Goal: Task Accomplishment & Management: Manage account settings

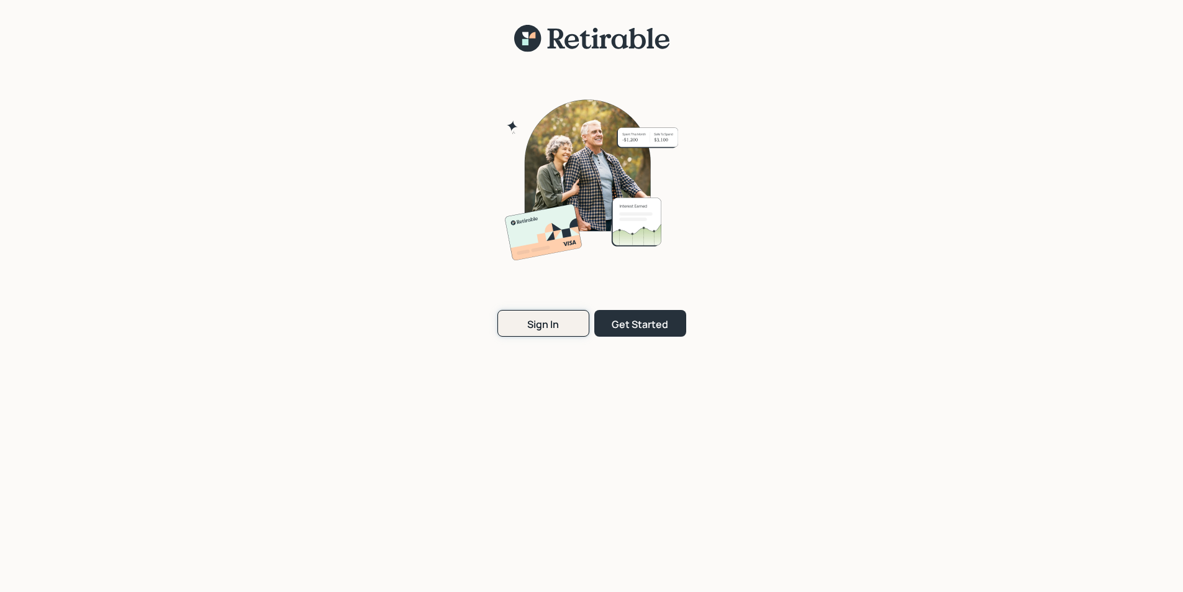
click at [553, 323] on div "Sign In" at bounding box center [543, 324] width 32 height 14
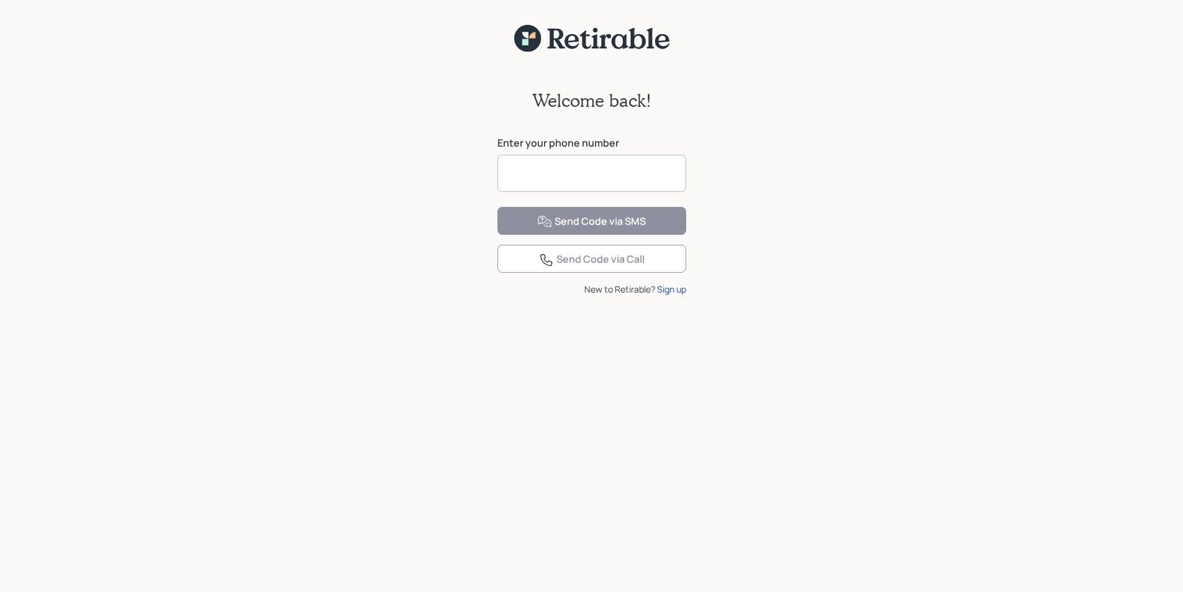
click at [558, 176] on input at bounding box center [591, 173] width 189 height 37
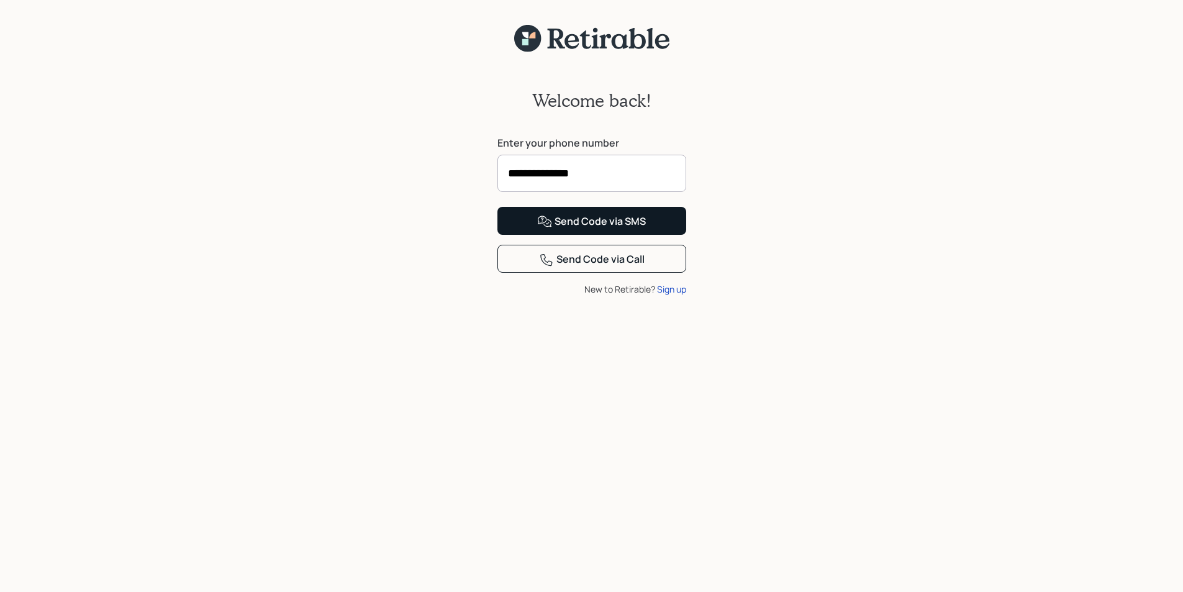
type input "**********"
click at [592, 229] on div "Send Code via SMS" at bounding box center [591, 221] width 109 height 15
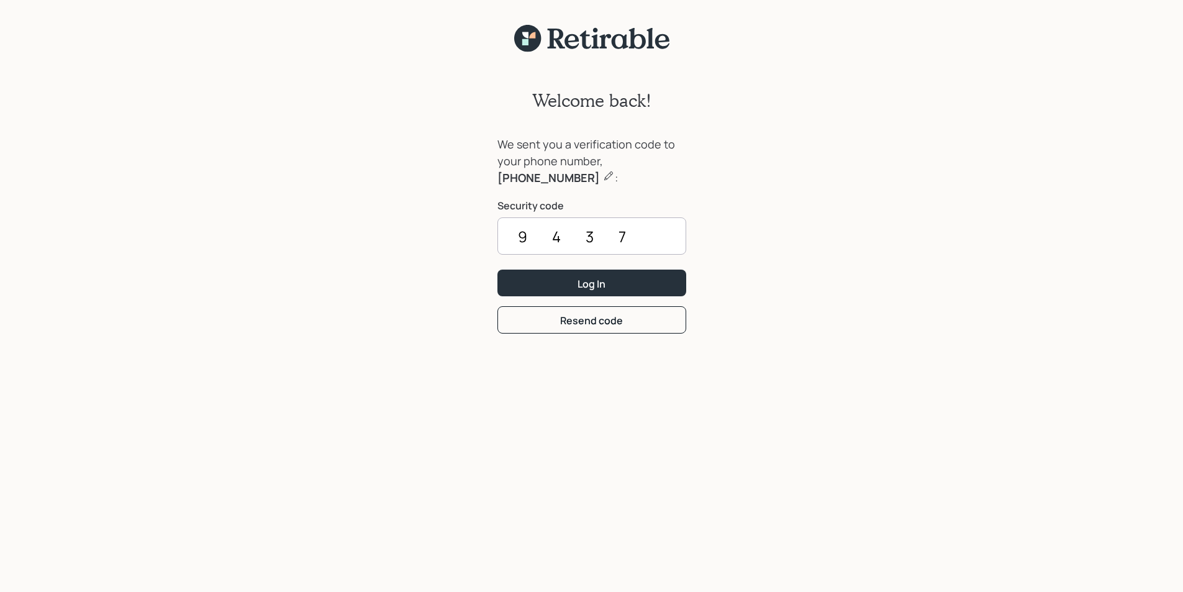
type input "9437"
click at [497, 269] on button "Log In" at bounding box center [591, 282] width 189 height 27
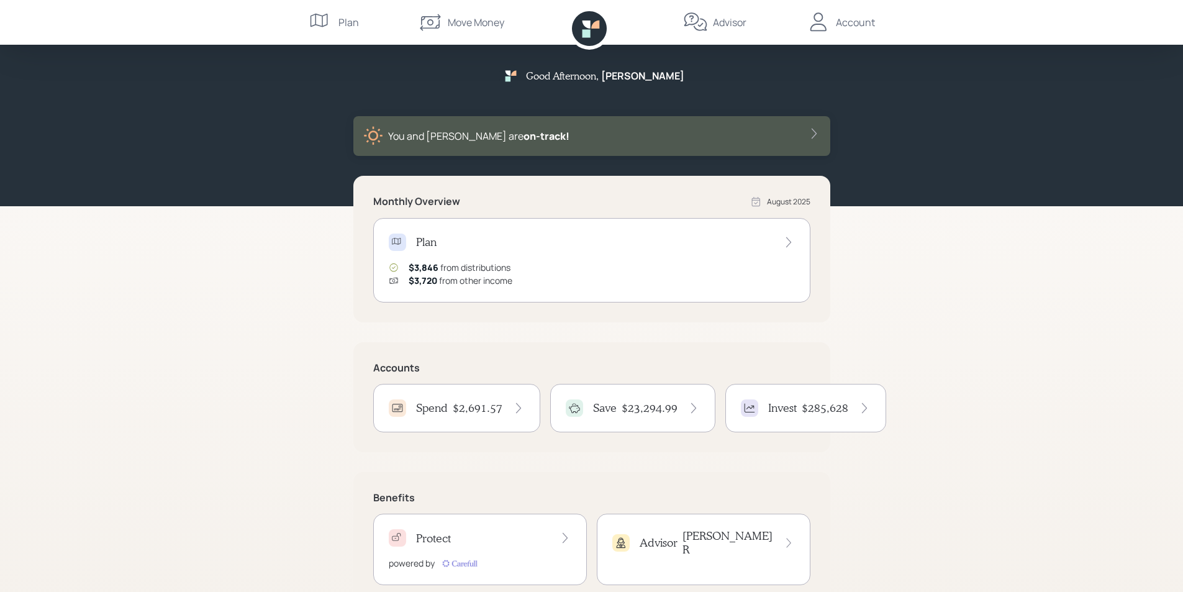
click at [490, 409] on h4 "$2,691.57" at bounding box center [478, 408] width 50 height 14
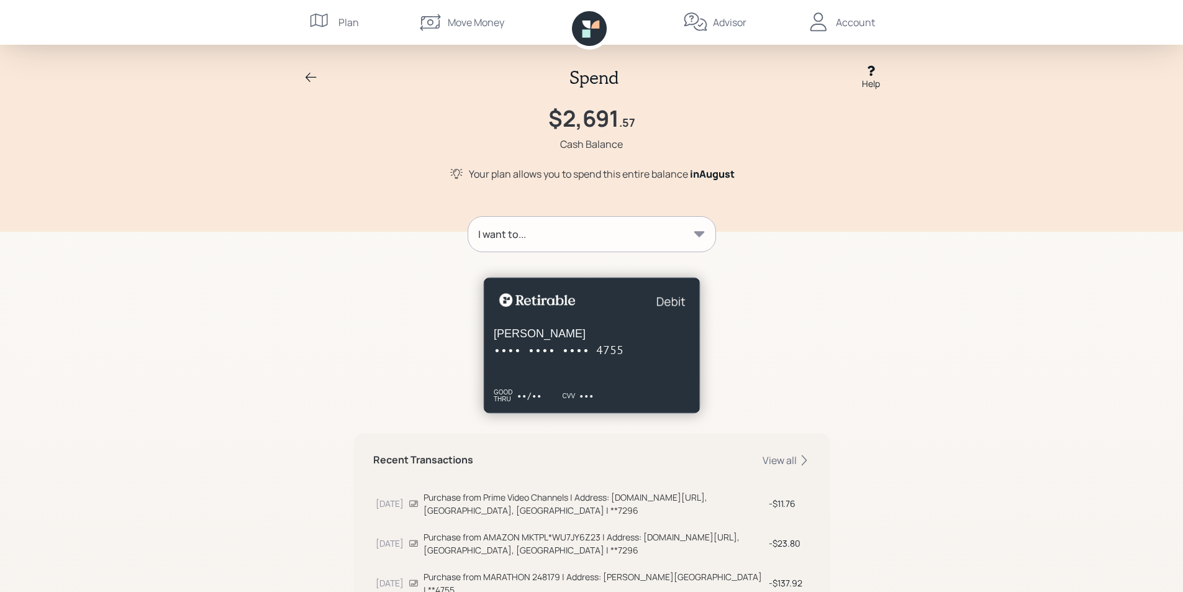
click at [313, 76] on icon at bounding box center [311, 77] width 15 height 15
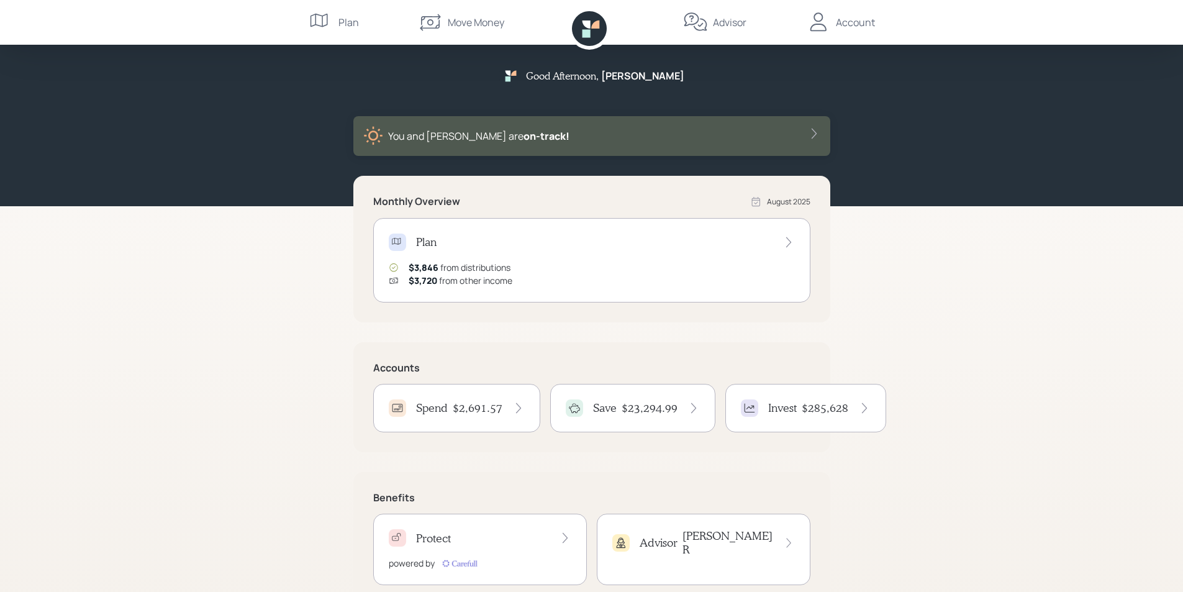
click at [849, 24] on div "Account" at bounding box center [855, 22] width 39 height 15
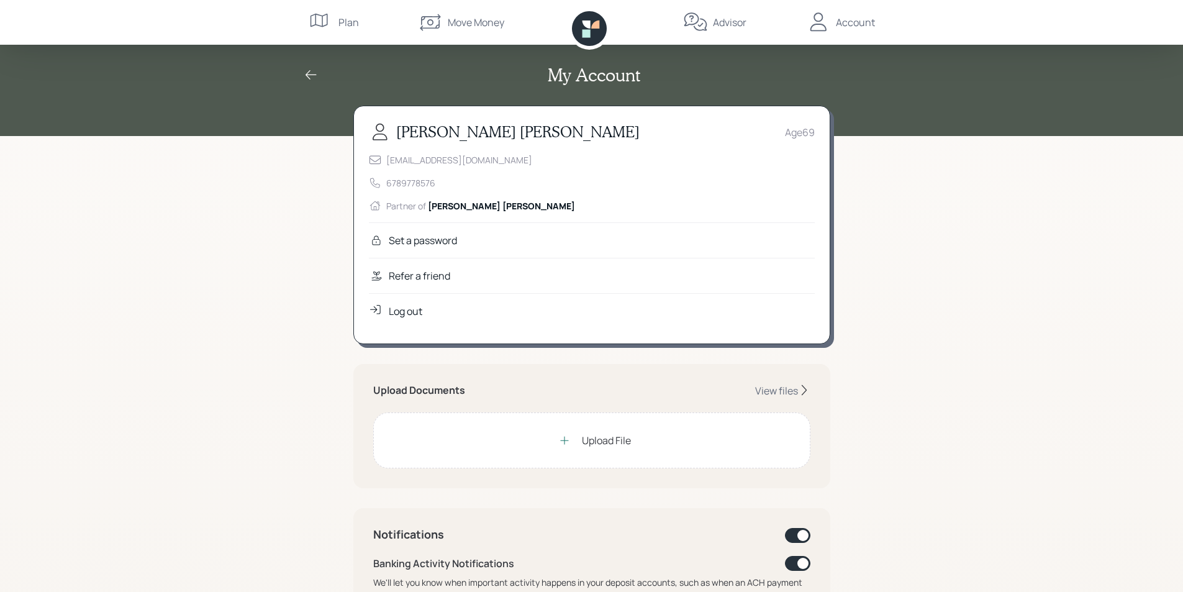
click at [407, 310] on div "Log out" at bounding box center [406, 311] width 34 height 15
